Goal: Information Seeking & Learning: Find specific fact

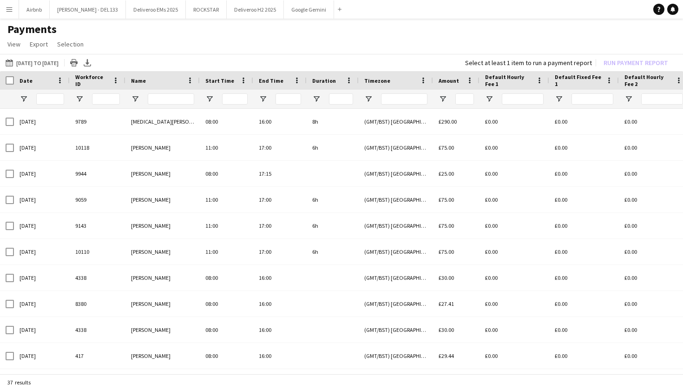
click at [16, 10] on button "Menu" at bounding box center [9, 9] width 19 height 19
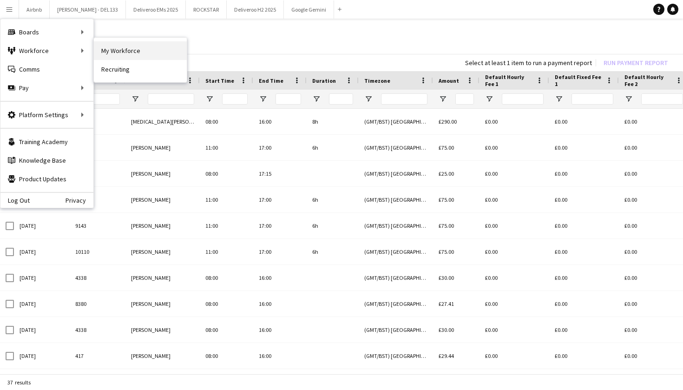
click at [124, 48] on link "My Workforce" at bounding box center [140, 50] width 93 height 19
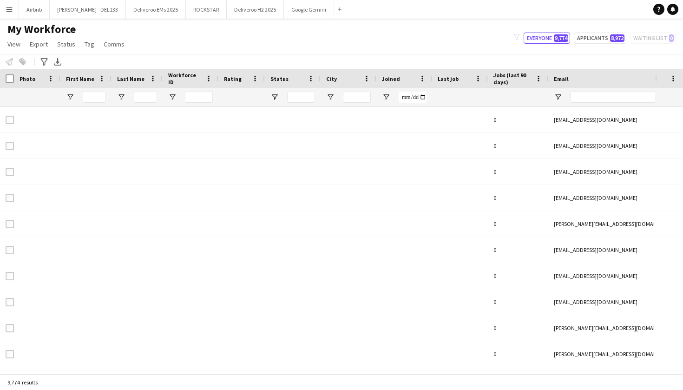
type input "*****"
type input "**********"
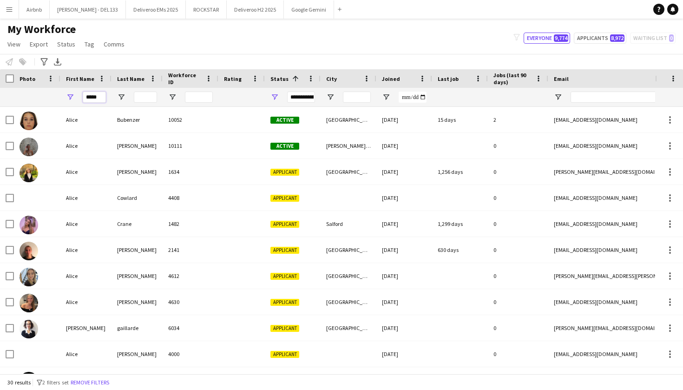
click at [101, 97] on input "*****" at bounding box center [94, 97] width 23 height 11
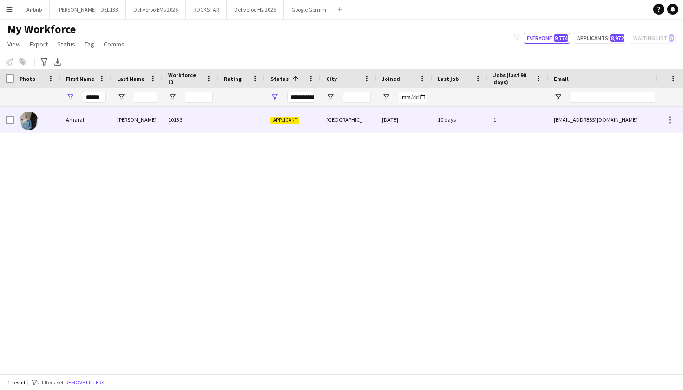
click at [122, 117] on div "Farakh" at bounding box center [137, 120] width 51 height 26
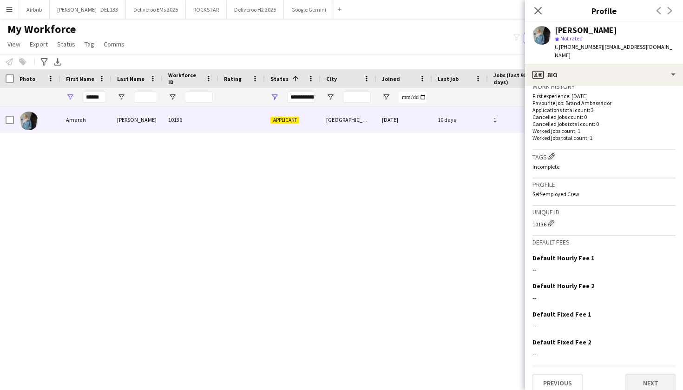
scroll to position [233, 0]
click at [648, 374] on button "Next" at bounding box center [651, 383] width 50 height 19
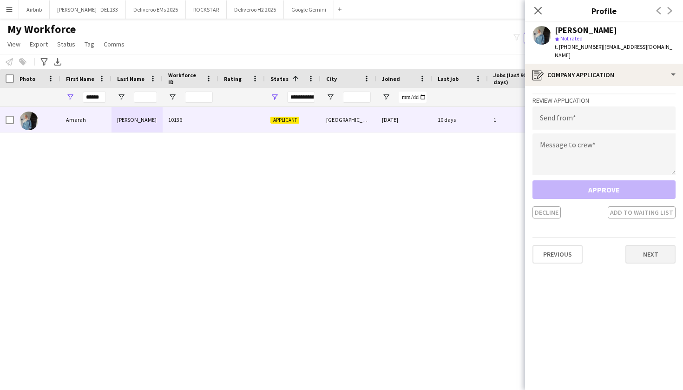
click at [645, 248] on button "Next" at bounding box center [651, 254] width 50 height 19
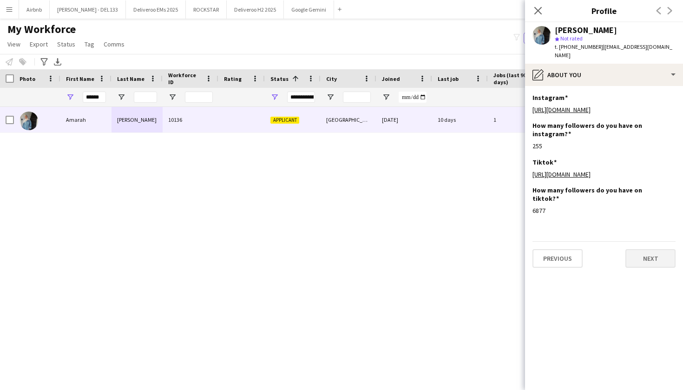
click at [649, 265] on button "Next" at bounding box center [651, 258] width 50 height 19
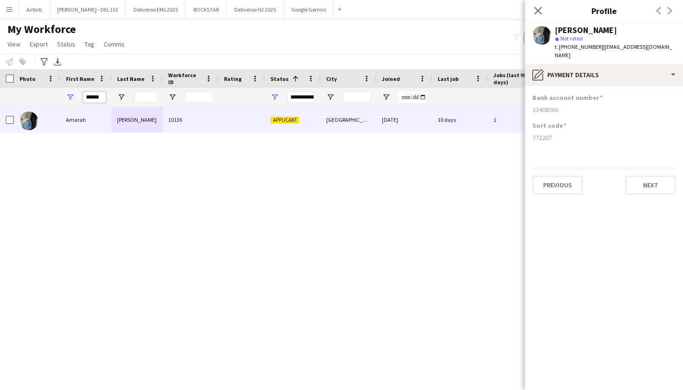
click at [105, 97] on input "******" at bounding box center [94, 97] width 23 height 11
type input "*"
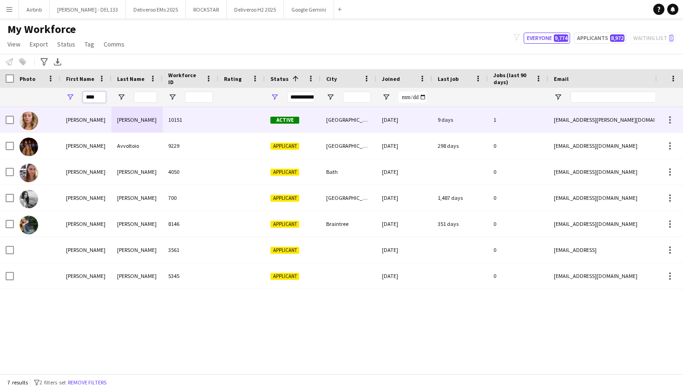
type input "****"
click at [108, 116] on div "Beatrice" at bounding box center [85, 120] width 51 height 26
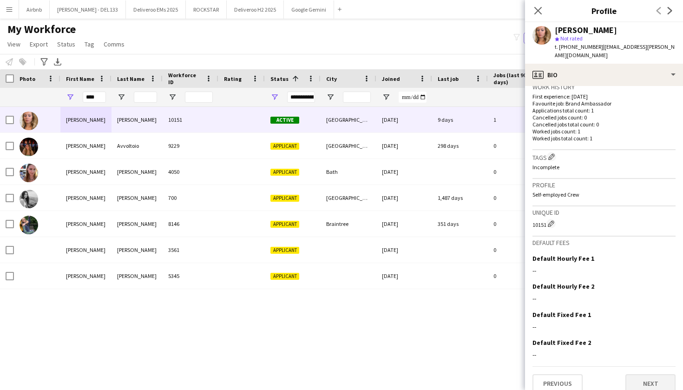
click at [659, 374] on button "Next" at bounding box center [651, 383] width 50 height 19
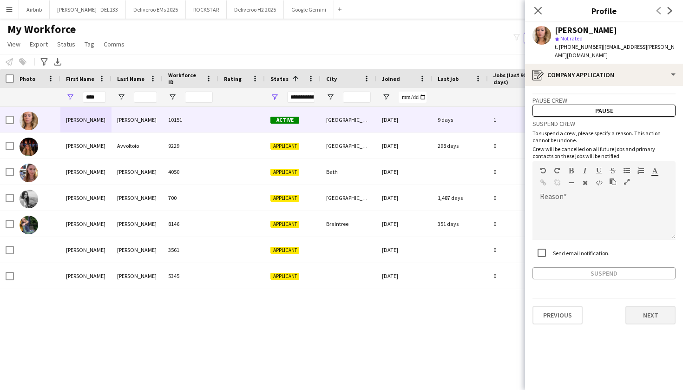
click at [645, 308] on button "Next" at bounding box center [651, 315] width 50 height 19
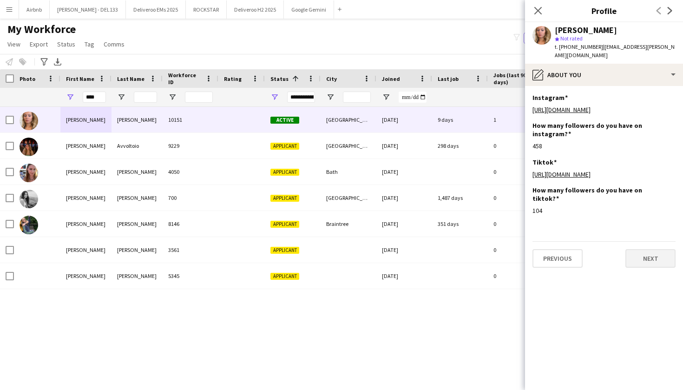
click at [659, 266] on button "Next" at bounding box center [651, 258] width 50 height 19
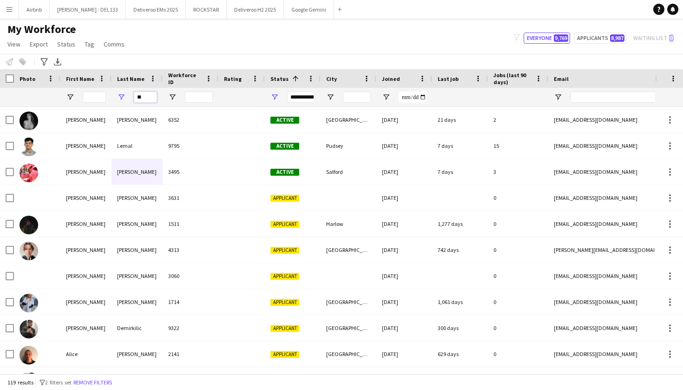
click at [145, 97] on input "**" at bounding box center [145, 97] width 23 height 11
type input "*"
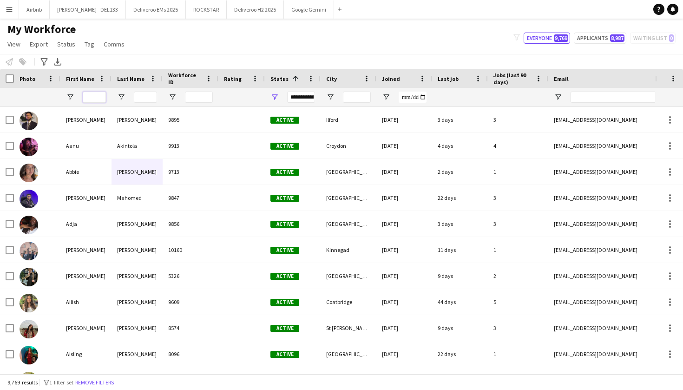
click at [98, 96] on input "First Name Filter Input" at bounding box center [94, 97] width 23 height 11
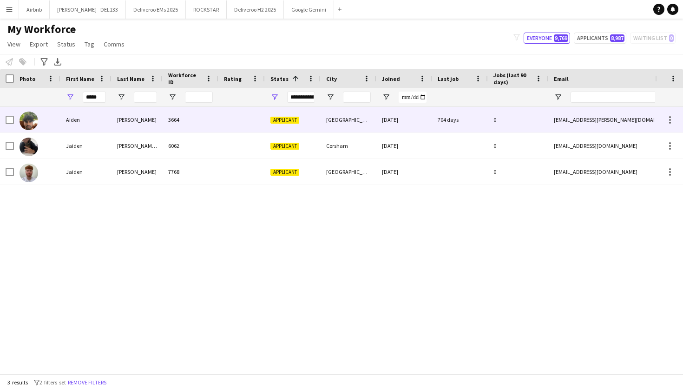
click at [305, 124] on div "Applicant" at bounding box center [293, 120] width 56 height 26
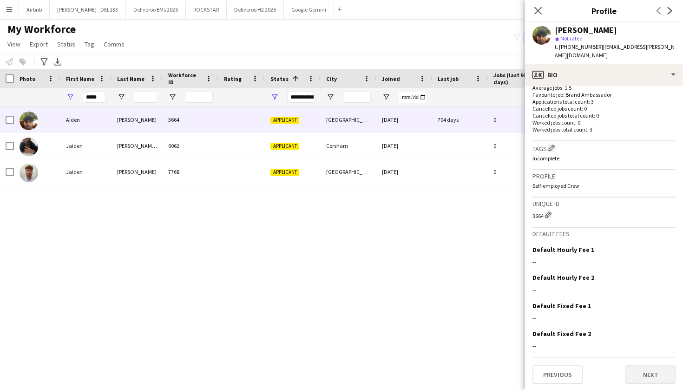
scroll to position [249, 0]
click at [661, 371] on button "Next" at bounding box center [651, 375] width 50 height 19
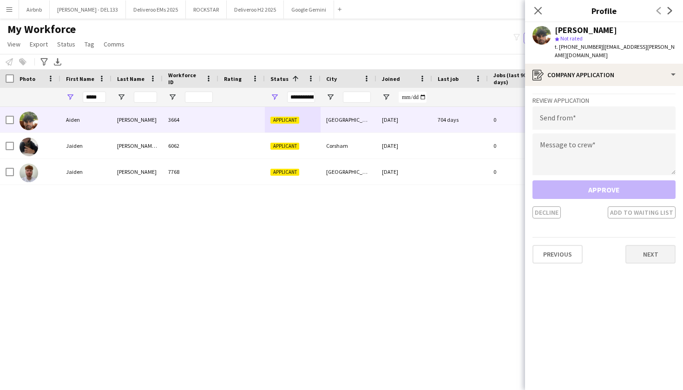
click at [639, 245] on button "Next" at bounding box center [651, 254] width 50 height 19
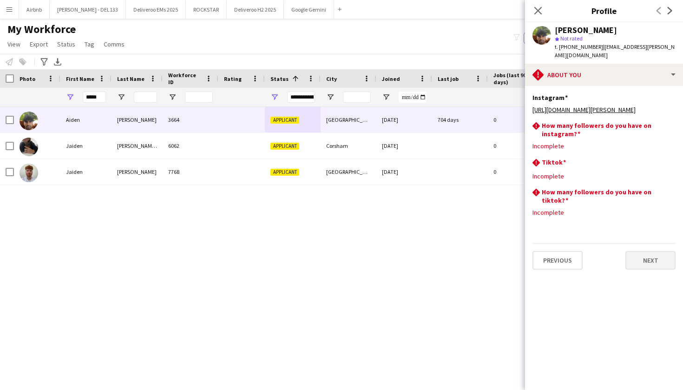
click at [647, 251] on button "Next" at bounding box center [651, 260] width 50 height 19
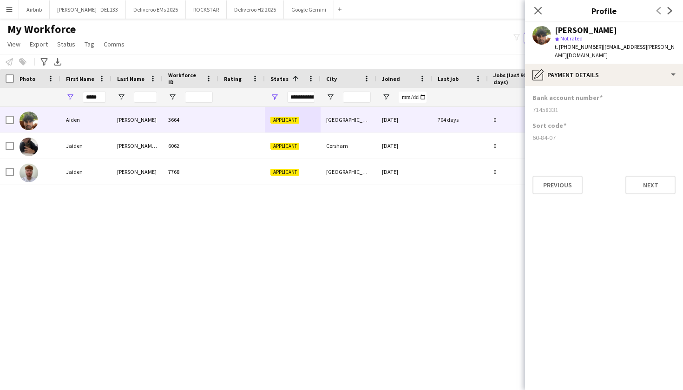
drag, startPoint x: 558, startPoint y: 130, endPoint x: 528, endPoint y: 128, distance: 29.3
click at [528, 128] on app-section-data-types "Bank account number [FINANCIAL_ID] Sort code [FINANCIAL_ID] Previous Next" at bounding box center [604, 238] width 158 height 304
copy div "60-84-07"
click at [544, 11] on div "Close pop-in" at bounding box center [538, 10] width 26 height 21
click at [100, 98] on input "*****" at bounding box center [94, 97] width 23 height 11
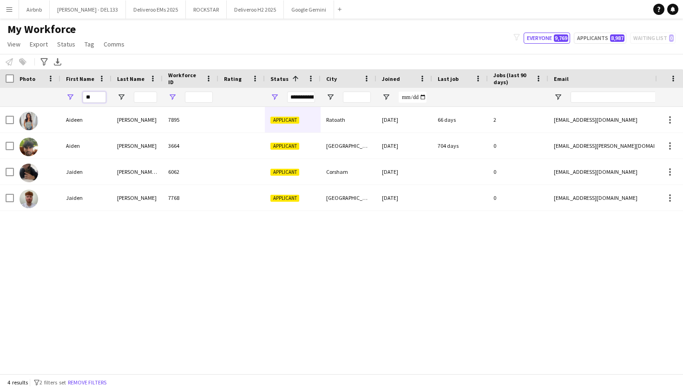
type input "*"
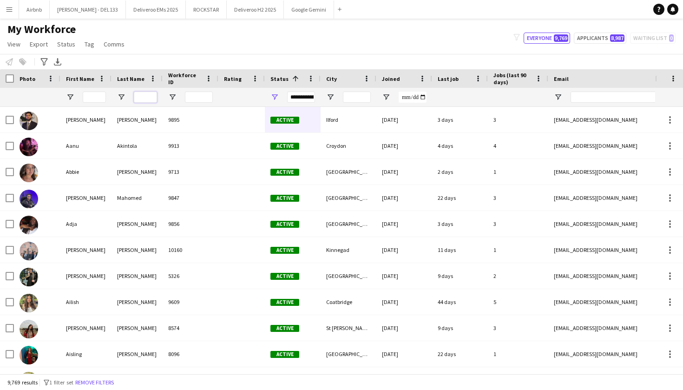
click at [148, 96] on input "Last Name Filter Input" at bounding box center [145, 97] width 23 height 11
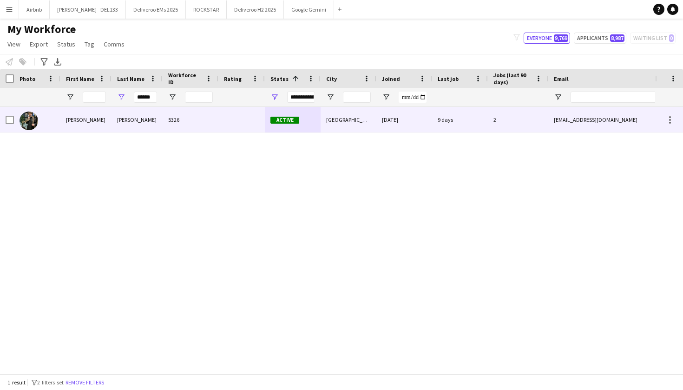
click at [144, 120] on div "[PERSON_NAME]" at bounding box center [137, 120] width 51 height 26
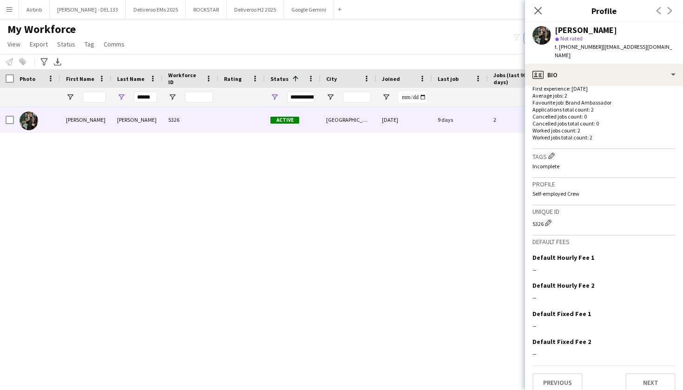
scroll to position [240, 0]
click at [663, 381] on button "Next" at bounding box center [651, 383] width 50 height 19
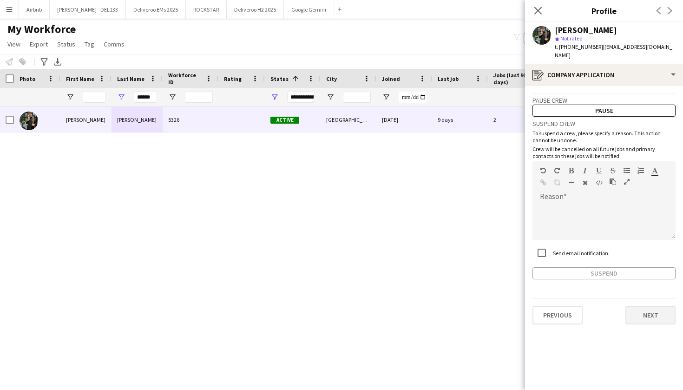
click at [653, 313] on button "Next" at bounding box center [651, 315] width 50 height 19
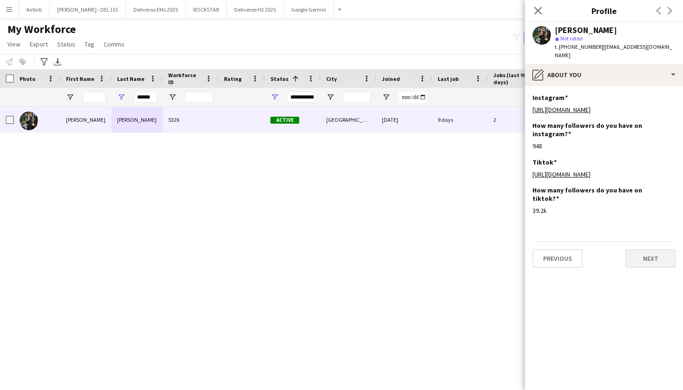
click at [653, 268] on button "Next" at bounding box center [651, 258] width 50 height 19
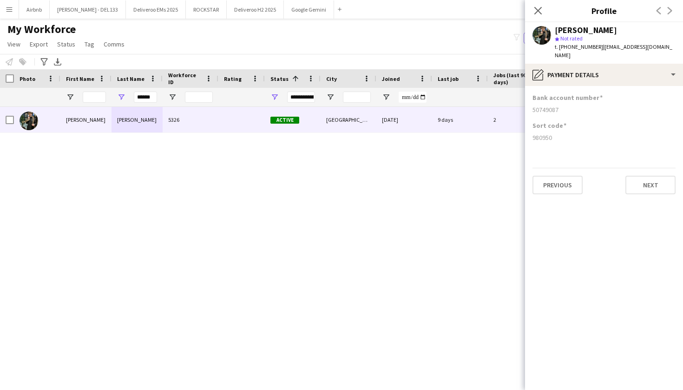
click at [481, 22] on div "My Workforce View Views Default view Deliveroo New view Update view Delete view…" at bounding box center [341, 38] width 683 height 32
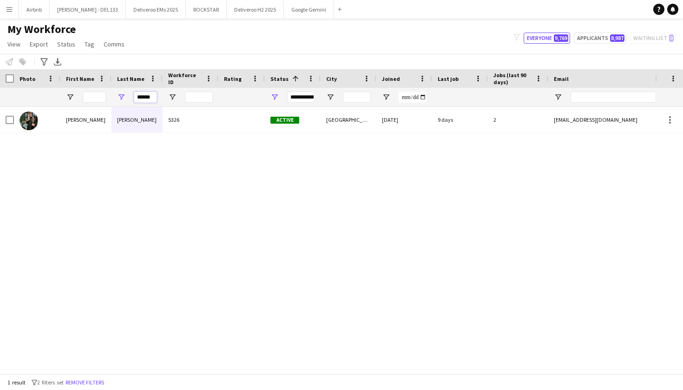
drag, startPoint x: 155, startPoint y: 99, endPoint x: 141, endPoint y: 99, distance: 14.4
click at [141, 99] on input "******" at bounding box center [145, 97] width 23 height 11
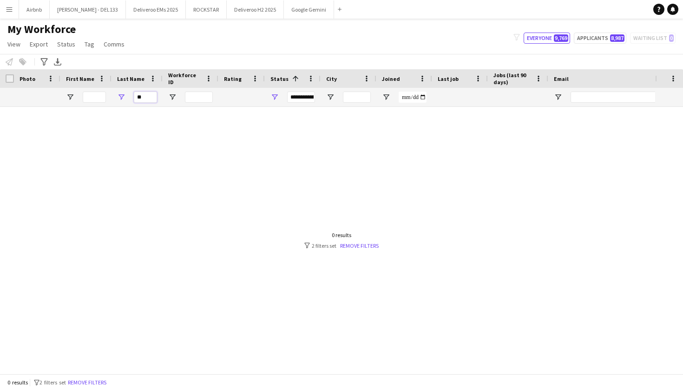
type input "*"
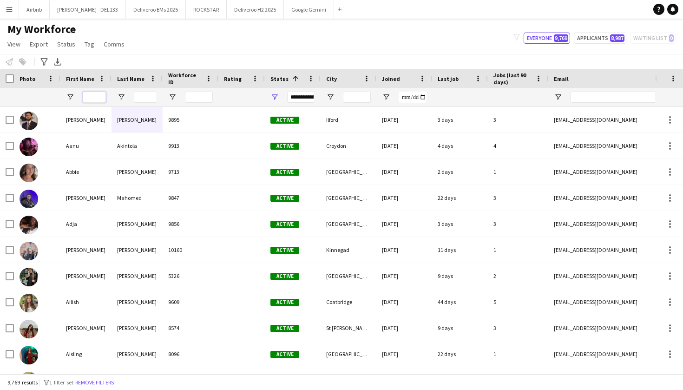
click at [98, 95] on input "First Name Filter Input" at bounding box center [94, 97] width 23 height 11
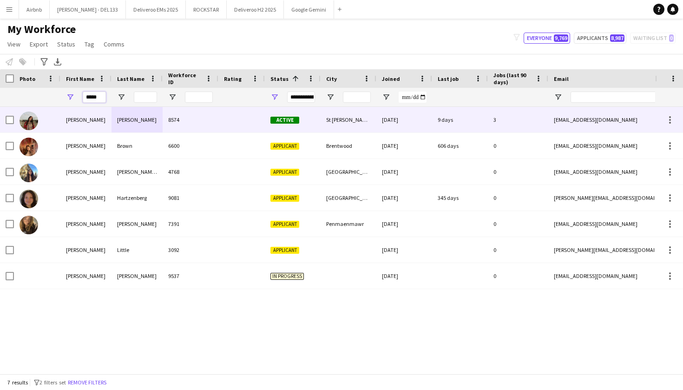
type input "*****"
click at [112, 120] on div "[PERSON_NAME]" at bounding box center [137, 120] width 51 height 26
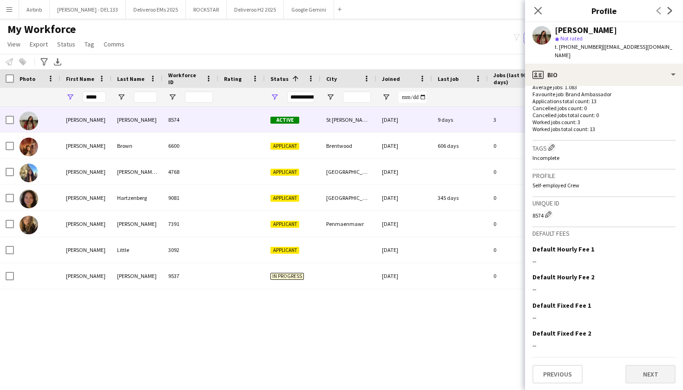
scroll to position [249, 0]
click at [664, 370] on button "Next" at bounding box center [651, 375] width 50 height 19
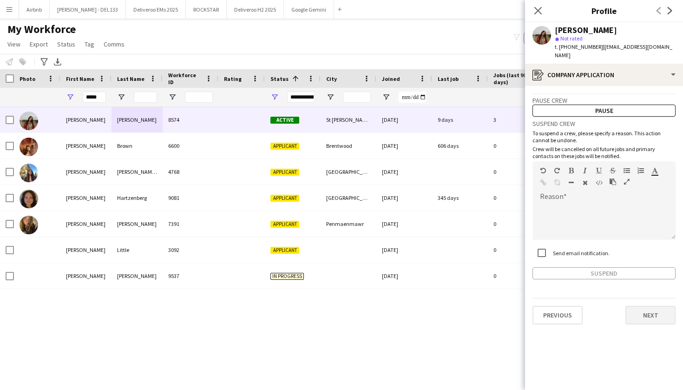
click at [656, 311] on button "Next" at bounding box center [651, 315] width 50 height 19
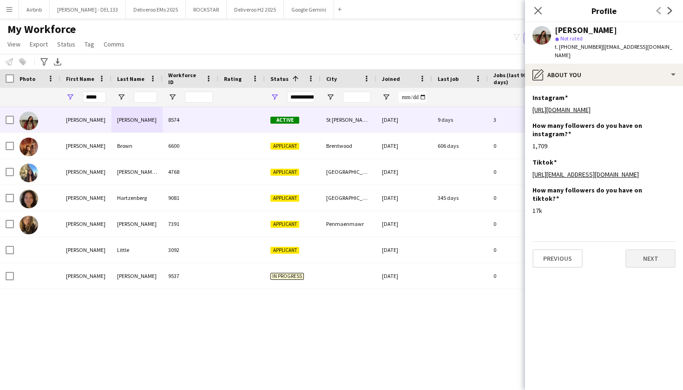
click at [651, 265] on button "Next" at bounding box center [651, 258] width 50 height 19
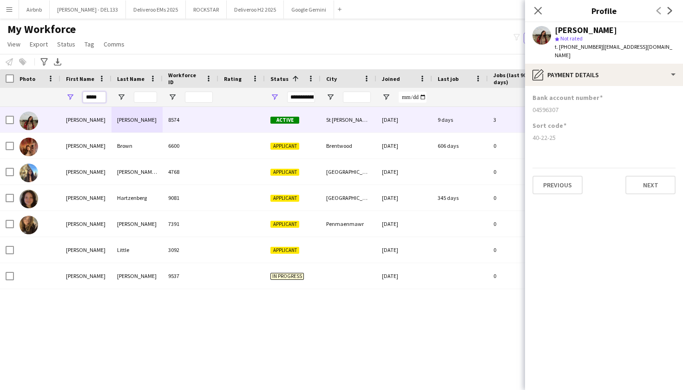
drag, startPoint x: 103, startPoint y: 96, endPoint x: 77, endPoint y: 97, distance: 26.5
click at [77, 97] on div "*****" at bounding box center [85, 97] width 51 height 19
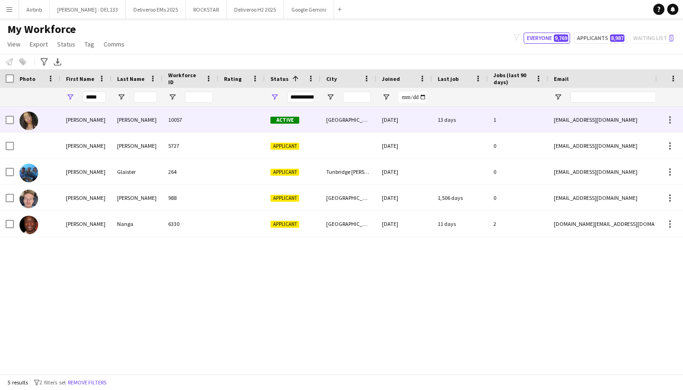
click at [96, 121] on div "[PERSON_NAME]" at bounding box center [85, 120] width 51 height 26
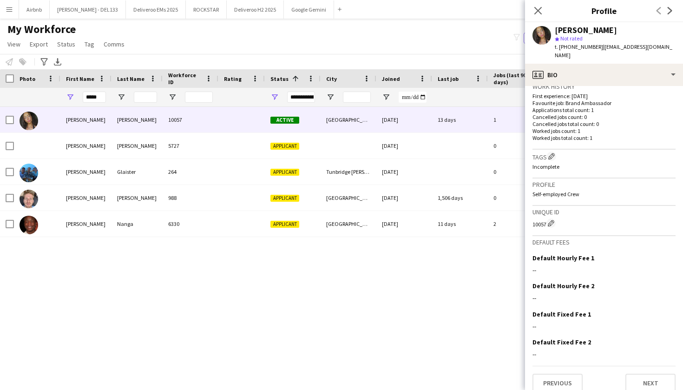
scroll to position [233, 0]
click at [647, 374] on button "Next" at bounding box center [651, 383] width 50 height 19
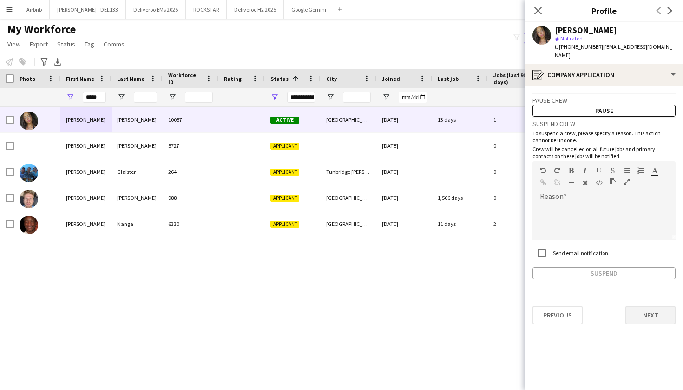
click at [651, 312] on button "Next" at bounding box center [651, 315] width 50 height 19
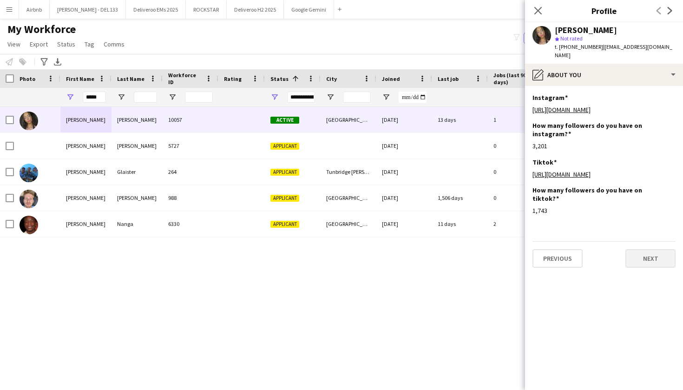
click at [654, 265] on button "Next" at bounding box center [651, 258] width 50 height 19
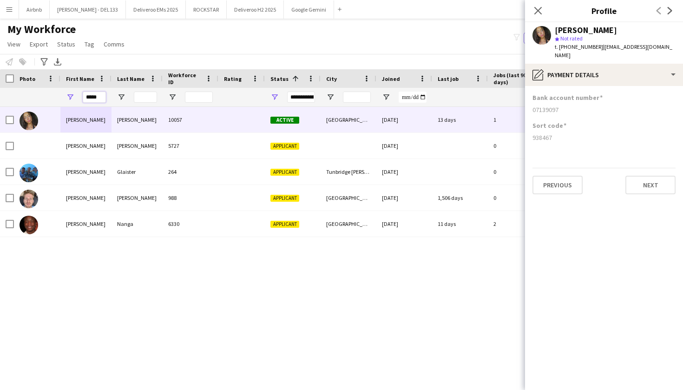
click at [99, 99] on input "****" at bounding box center [94, 97] width 23 height 11
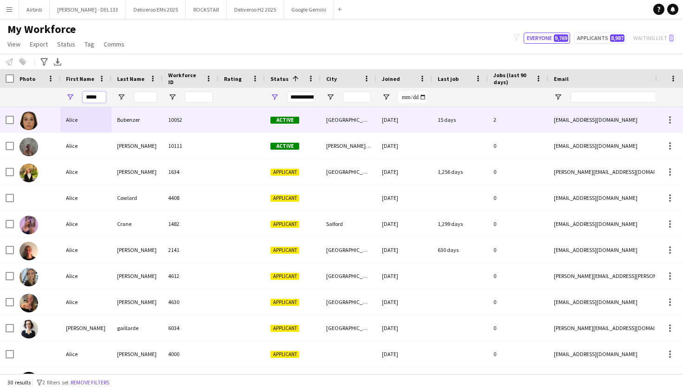
type input "*****"
click at [109, 120] on div "Alice" at bounding box center [85, 120] width 51 height 26
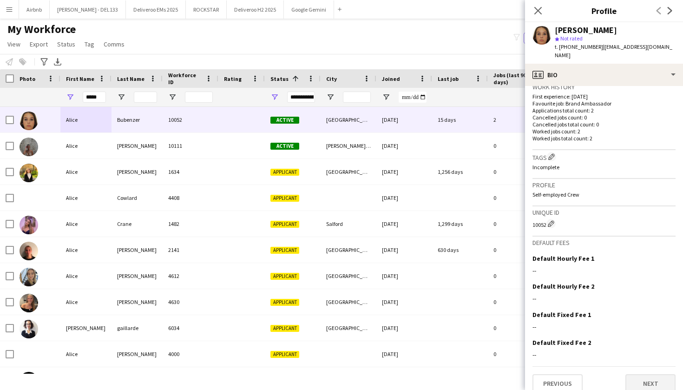
click at [646, 374] on button "Next" at bounding box center [651, 383] width 50 height 19
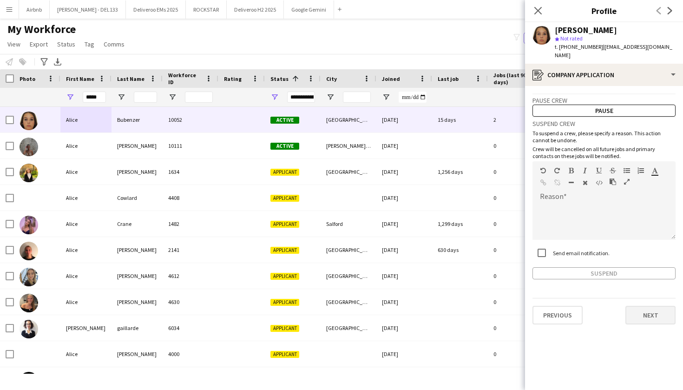
click at [653, 306] on button "Next" at bounding box center [651, 315] width 50 height 19
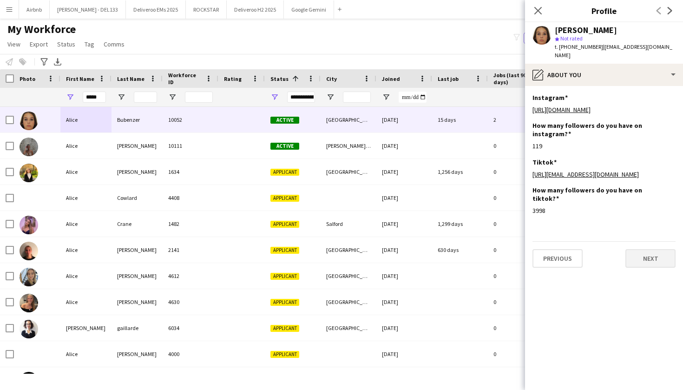
click at [652, 251] on button "Next" at bounding box center [651, 258] width 50 height 19
